Goal: Task Accomplishment & Management: Manage account settings

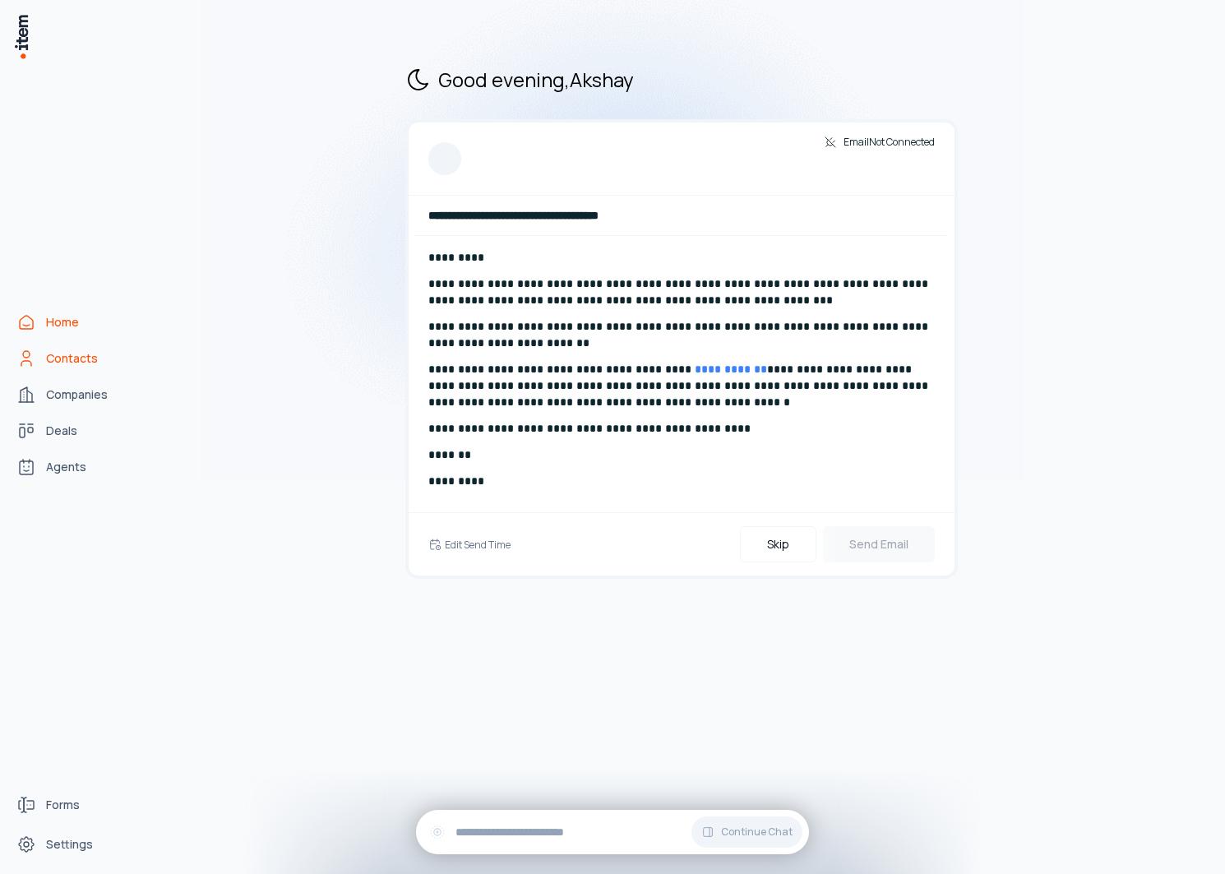
click at [46, 355] on span "Contacts" at bounding box center [72, 358] width 52 height 16
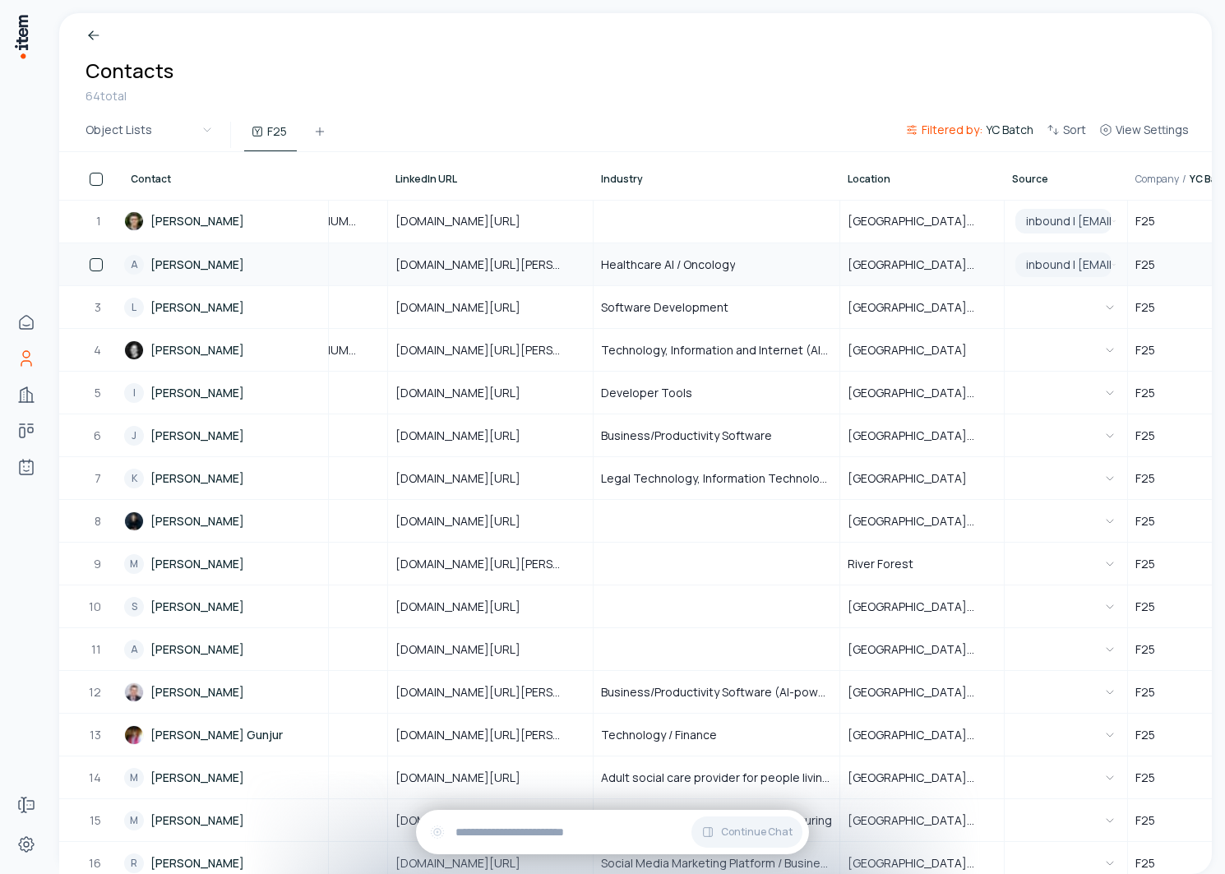
scroll to position [0, 928]
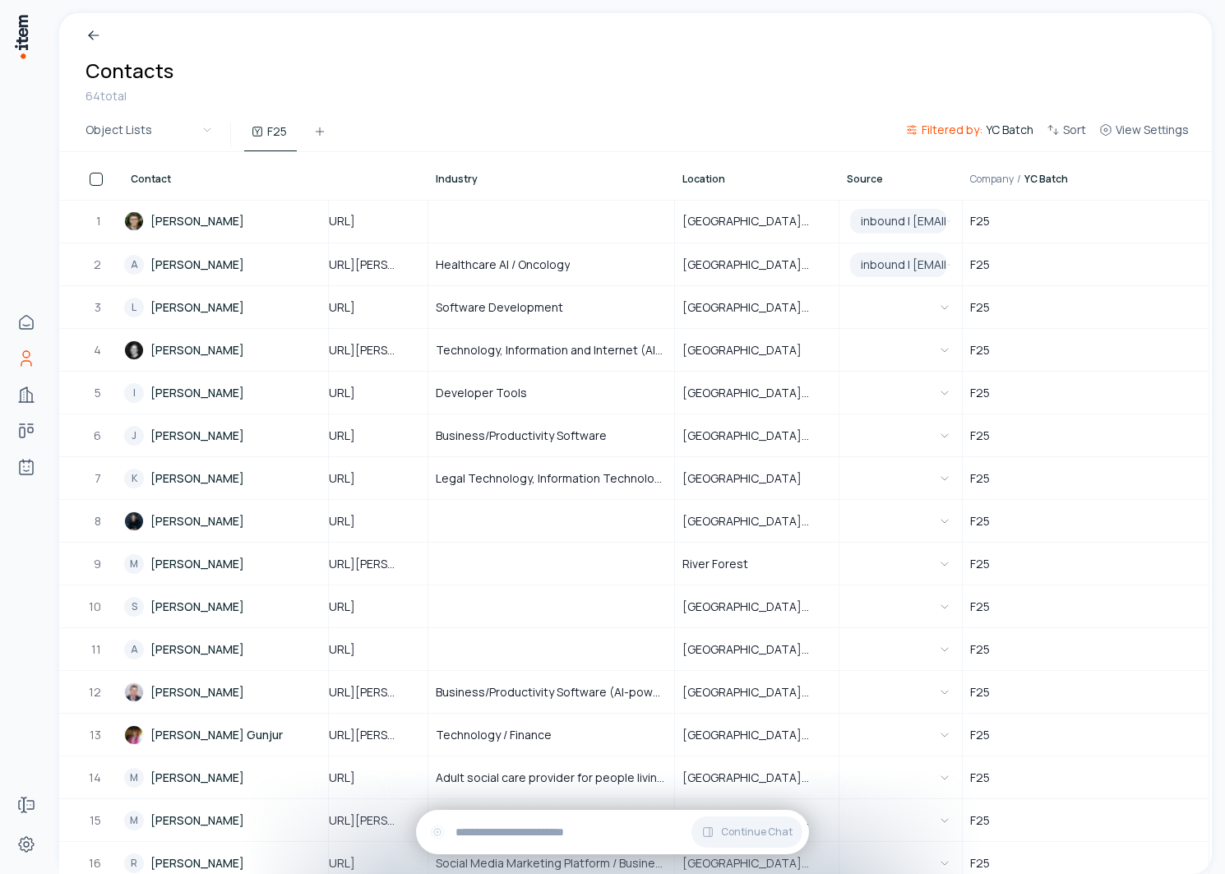
drag, startPoint x: 958, startPoint y: 187, endPoint x: 1072, endPoint y: 187, distance: 114.3
click at [1072, 187] on tr "Contact Associated Deals Role Email Phone LinkedIn URL Industry Location Source…" at bounding box center [170, 176] width 2079 height 48
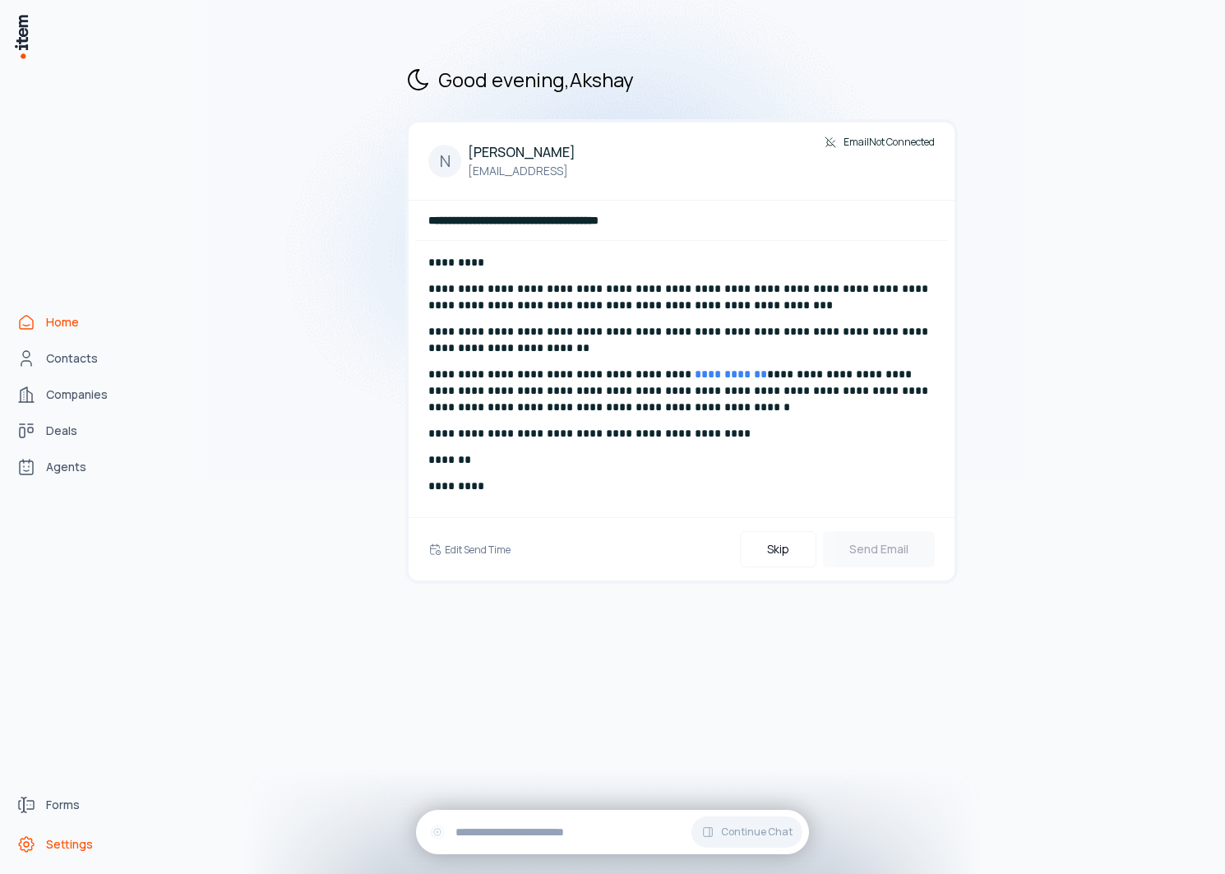
click at [65, 838] on span "Settings" at bounding box center [69, 844] width 47 height 16
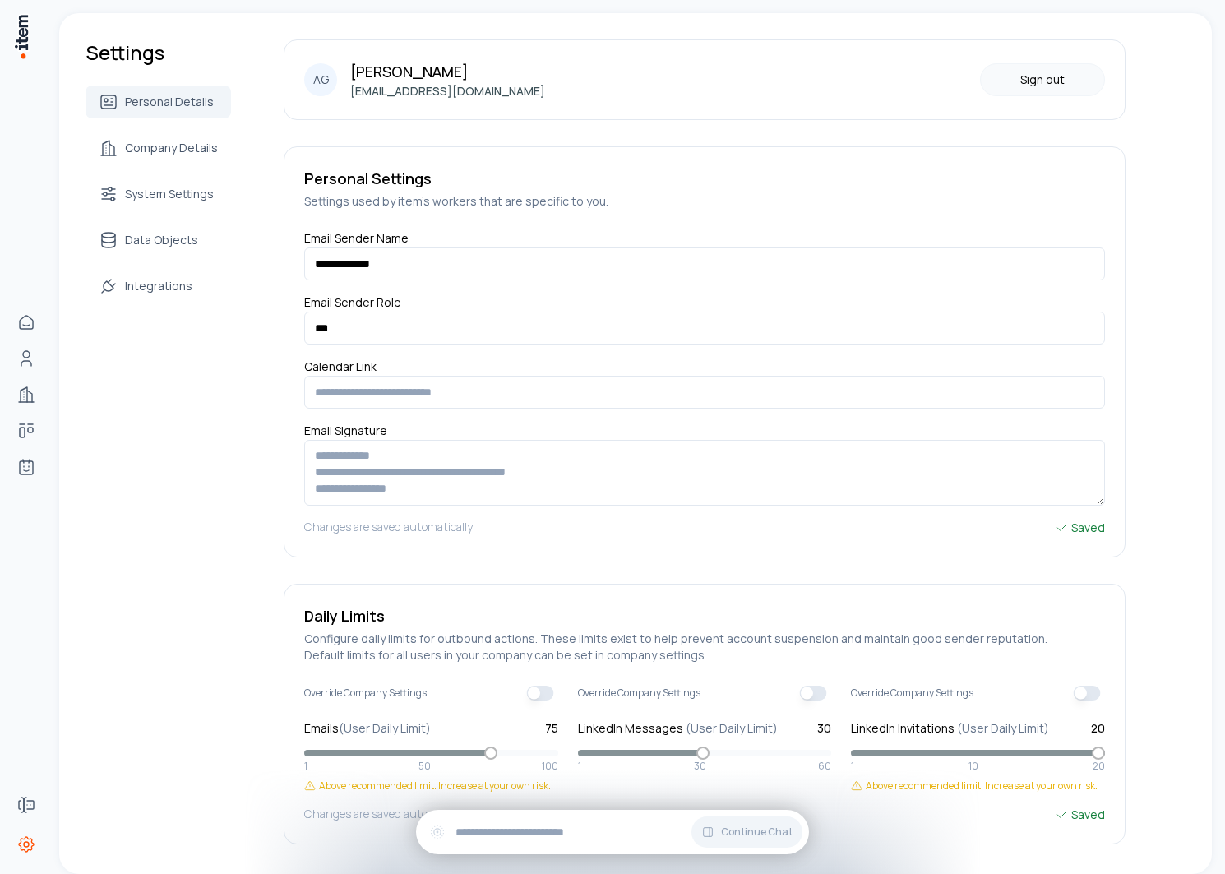
click at [1063, 79] on button "Sign out" at bounding box center [1042, 79] width 125 height 33
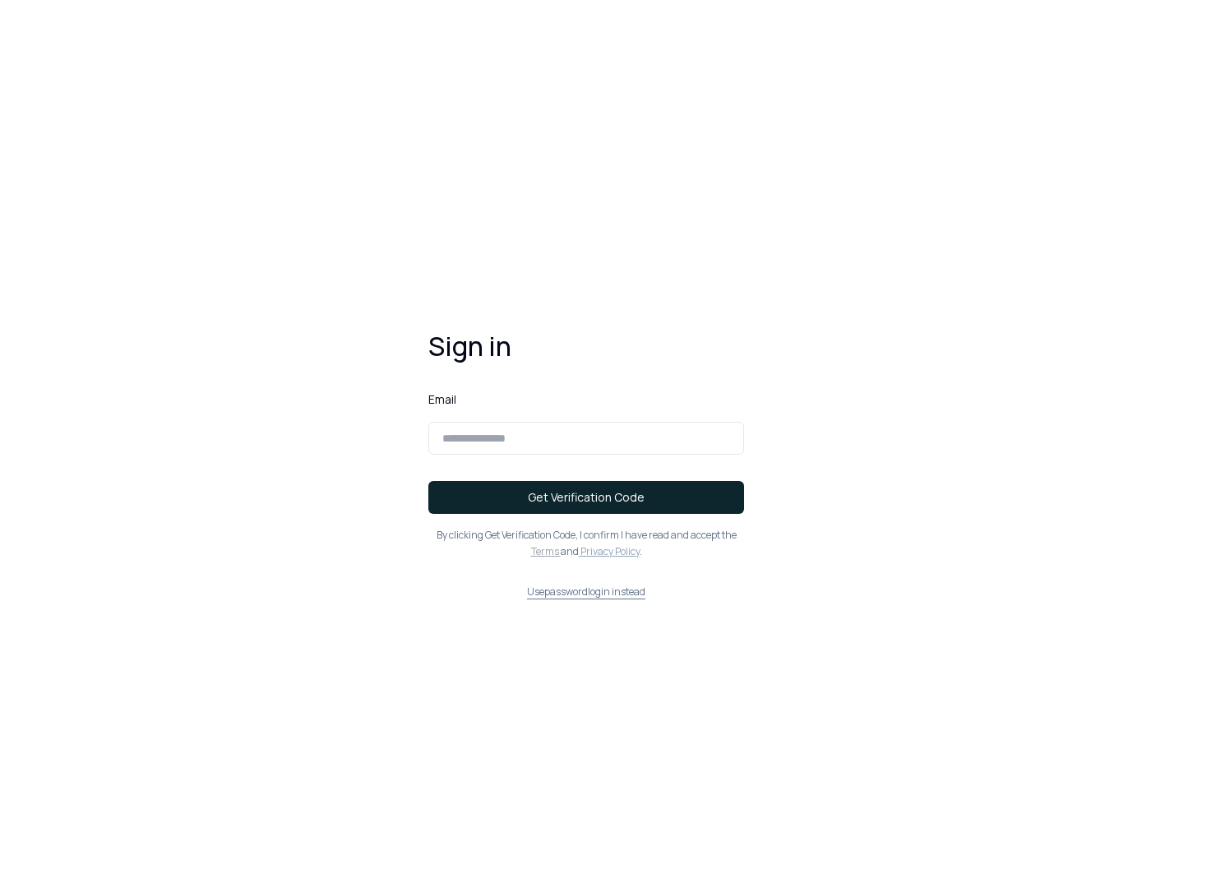
click at [562, 587] on button "Use password login instead" at bounding box center [586, 591] width 316 height 13
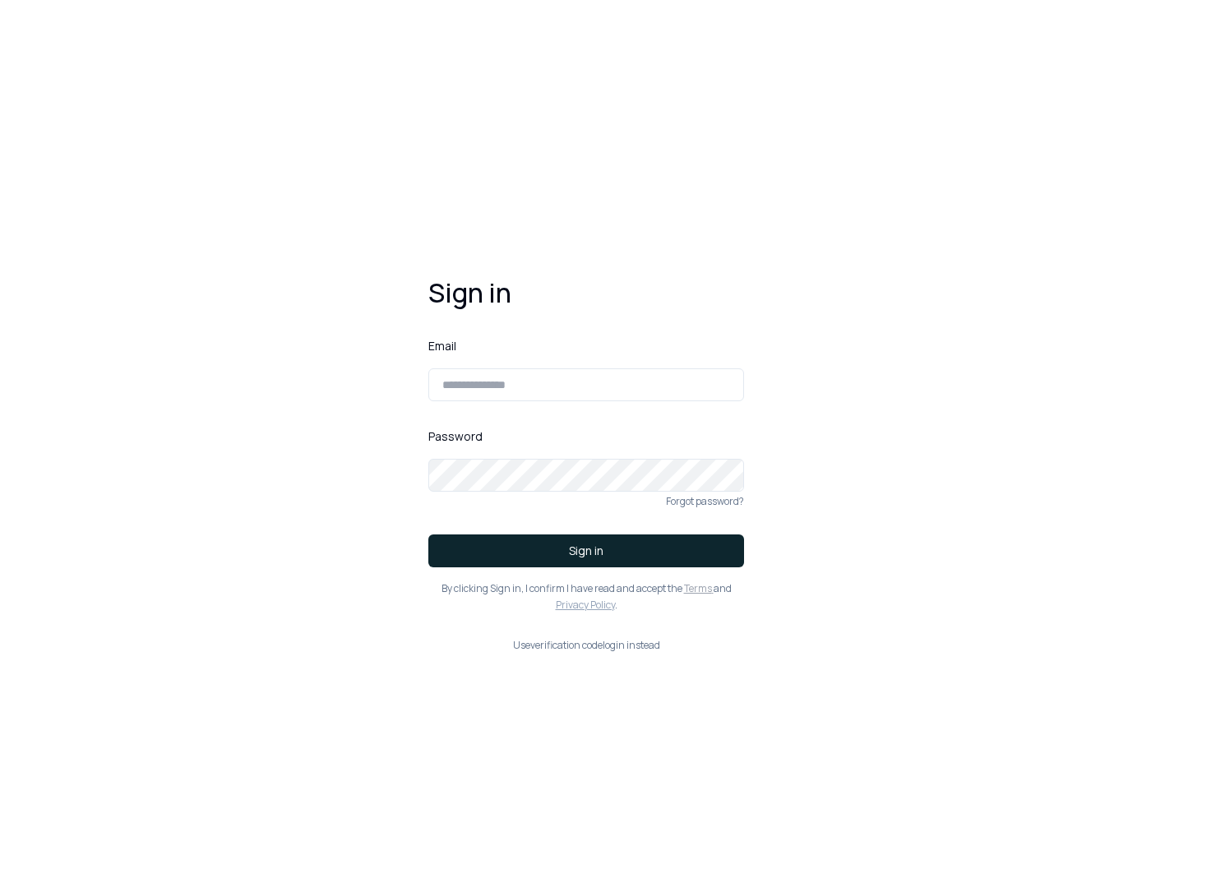
type input "**********"
